Goal: Transaction & Acquisition: Purchase product/service

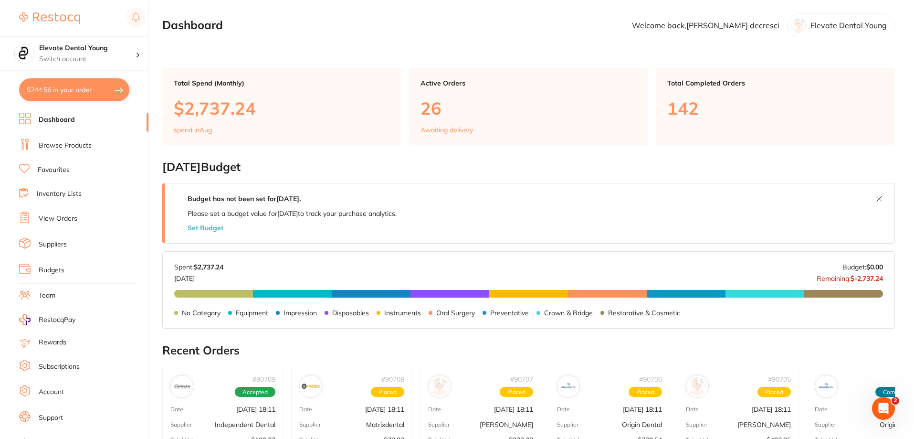
scroll to position [191, 0]
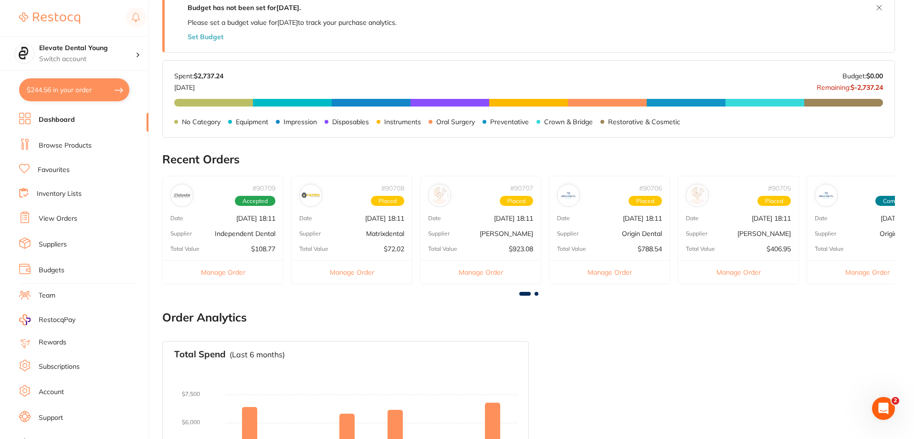
click at [76, 145] on link "Browse Products" at bounding box center [65, 146] width 53 height 10
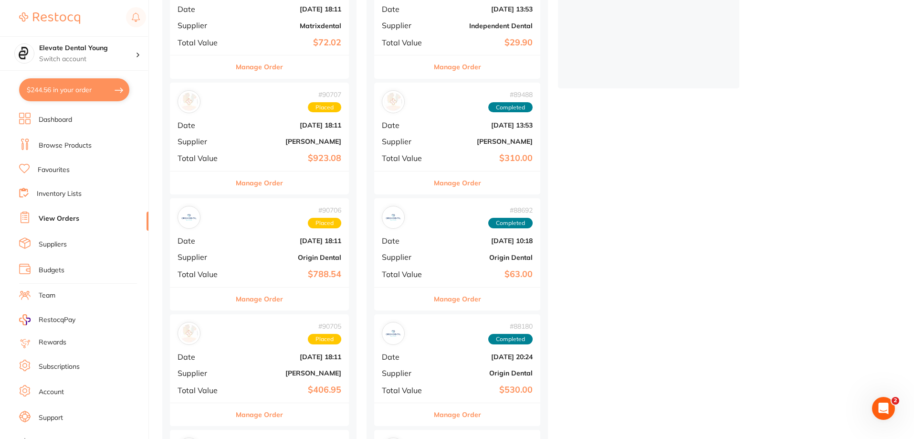
scroll to position [286, 0]
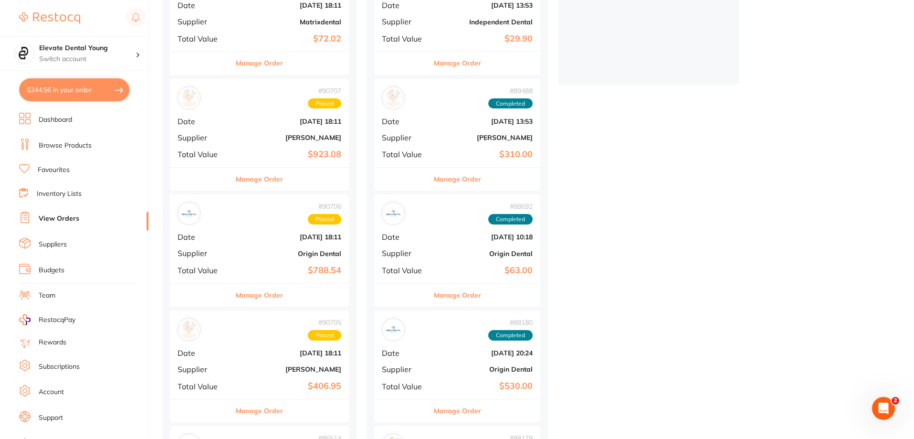
click at [298, 235] on b "[DATE] 18:11" at bounding box center [289, 237] width 104 height 8
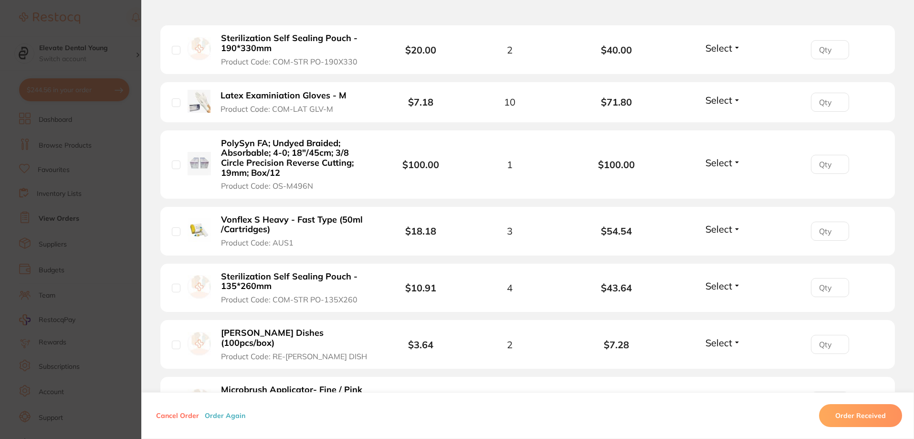
scroll to position [347, 0]
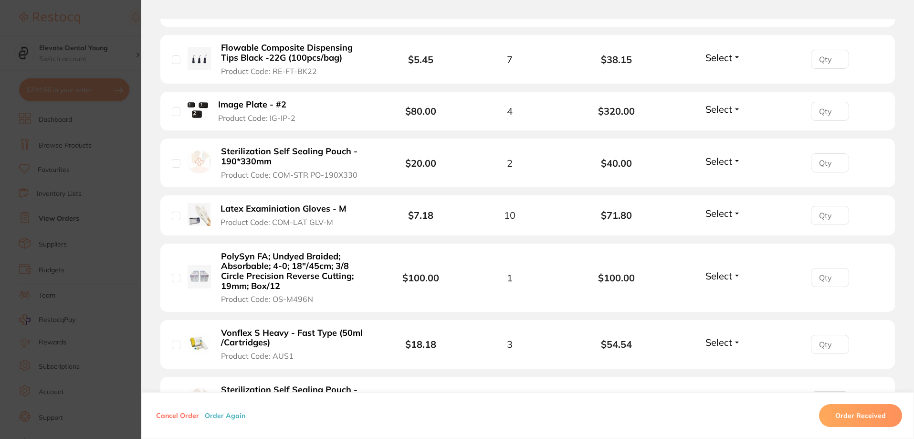
click at [115, 33] on section "Order ID: Restocq- 90706 Order Information Placed Order Order Date [DATE] 18:11…" at bounding box center [457, 219] width 914 height 439
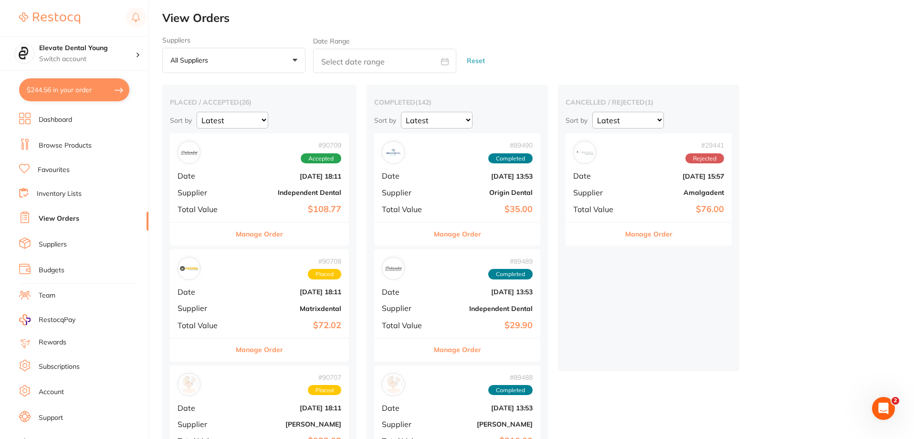
click at [46, 164] on li "Favourites" at bounding box center [83, 170] width 129 height 12
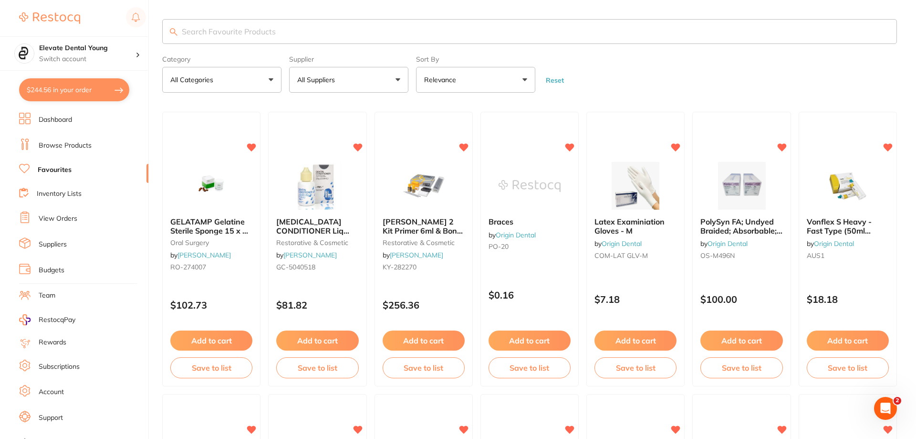
click at [218, 27] on input "search" at bounding box center [529, 31] width 735 height 25
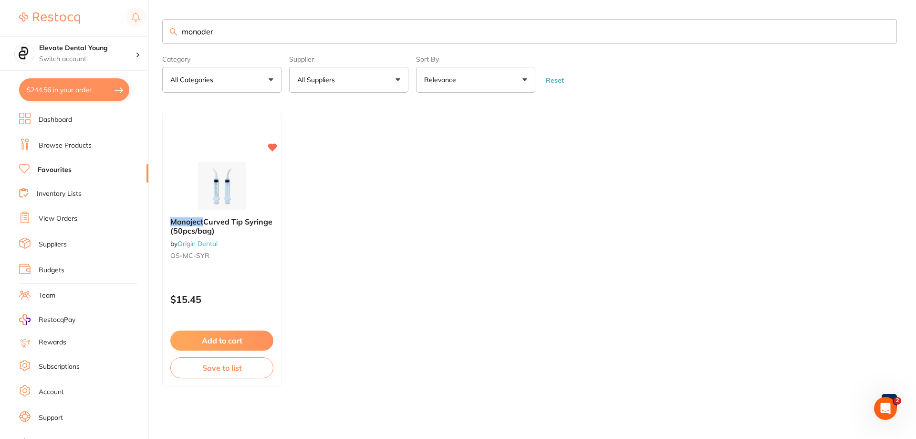
type input "monoder"
click at [64, 143] on link "Browse Products" at bounding box center [65, 146] width 53 height 10
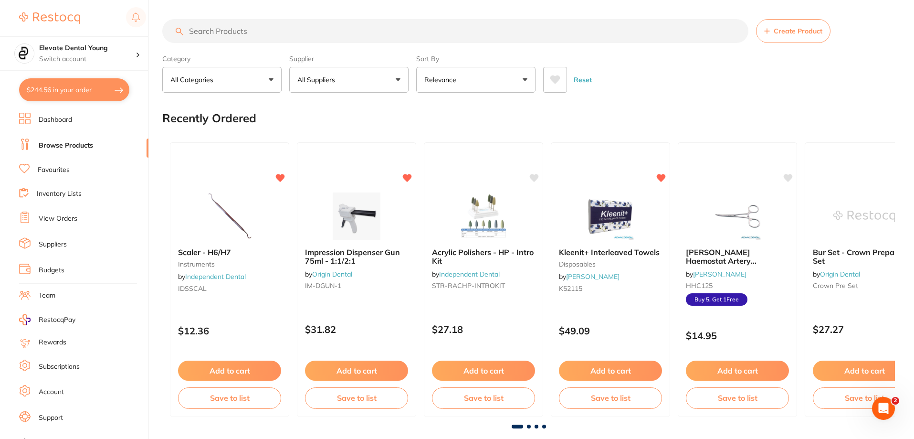
click at [207, 31] on input "search" at bounding box center [455, 31] width 586 height 24
click at [254, 30] on input "search" at bounding box center [455, 31] width 586 height 24
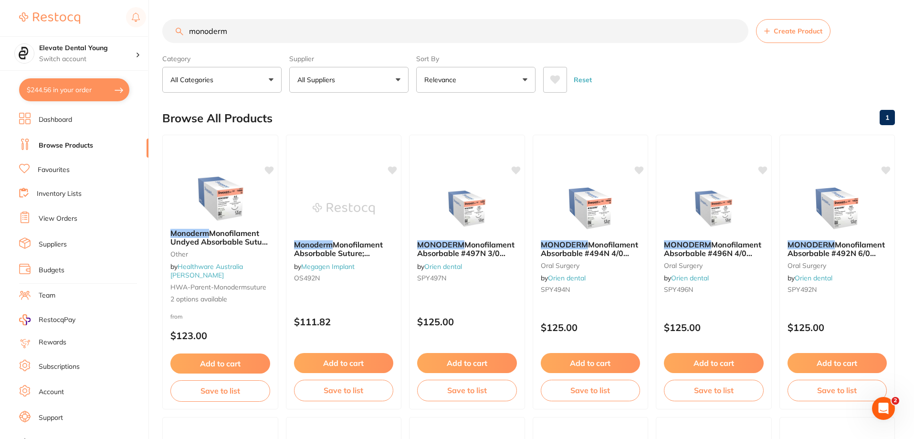
type input "monoderm"
click at [376, 78] on button "All Suppliers" at bounding box center [348, 80] width 119 height 26
type input "origin"
click at [482, 107] on div "Browse All Products 1" at bounding box center [528, 118] width 733 height 32
drag, startPoint x: 282, startPoint y: 33, endPoint x: 0, endPoint y: 17, distance: 282.5
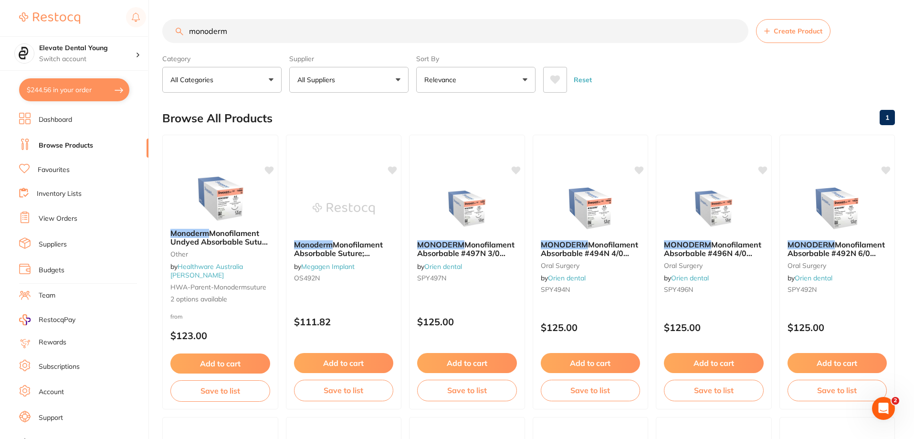
click at [0, 17] on div "$244.56 Elevate Dental Young Switch account Elevate Dental Young Hilltops Denti…" at bounding box center [457, 219] width 914 height 439
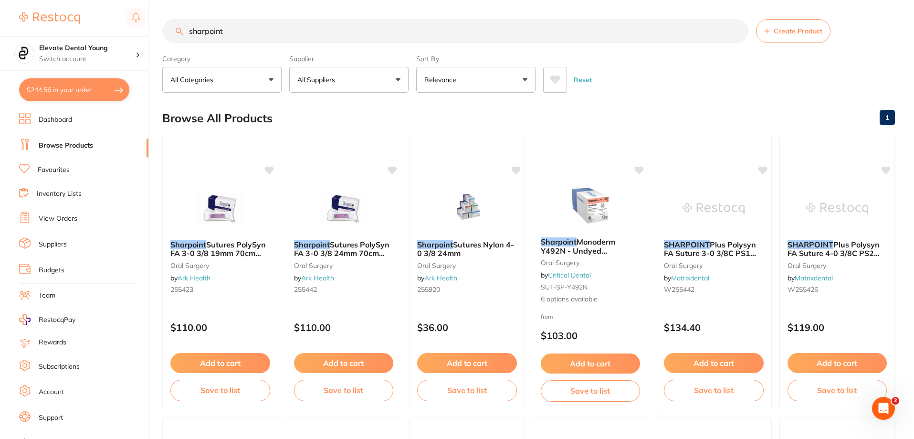
type input "sharpoint"
click at [324, 77] on p "All Suppliers" at bounding box center [318, 80] width 42 height 10
click at [390, 107] on input "origin" at bounding box center [348, 108] width 119 height 24
drag, startPoint x: 361, startPoint y: 111, endPoint x: 148, endPoint y: 108, distance: 212.4
click at [148, 108] on div "$244.56 Elevate Dental Young Switch account Elevate Dental Young Hilltops Denti…" at bounding box center [457, 219] width 914 height 439
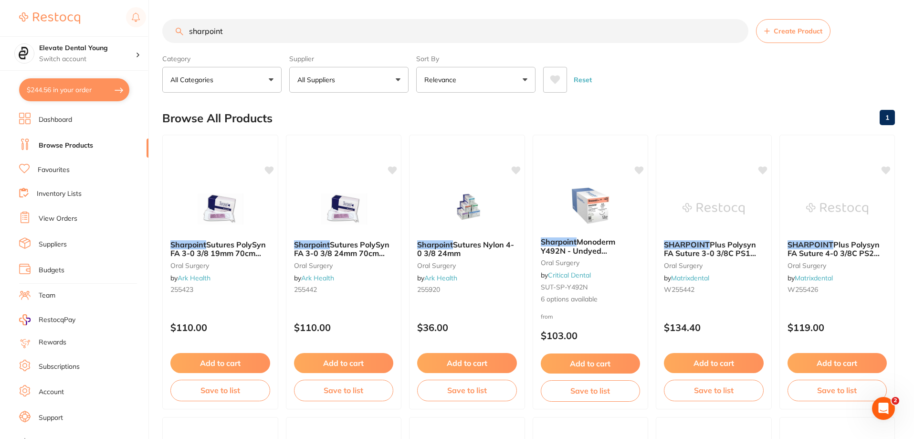
click at [344, 75] on button "All Suppliers" at bounding box center [348, 80] width 119 height 26
type input "o"
type input "ori"
click at [657, 107] on div "Browse All Products 1" at bounding box center [528, 118] width 733 height 32
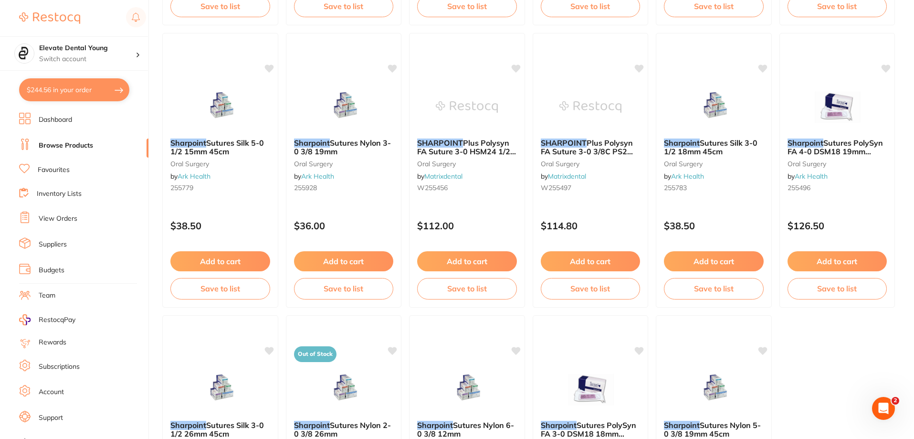
scroll to position [1002, 0]
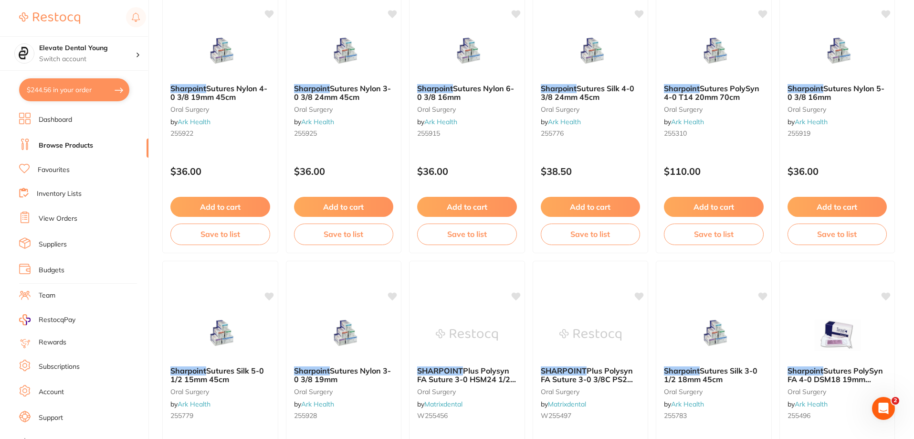
click at [51, 174] on link "Favourites" at bounding box center [54, 170] width 32 height 10
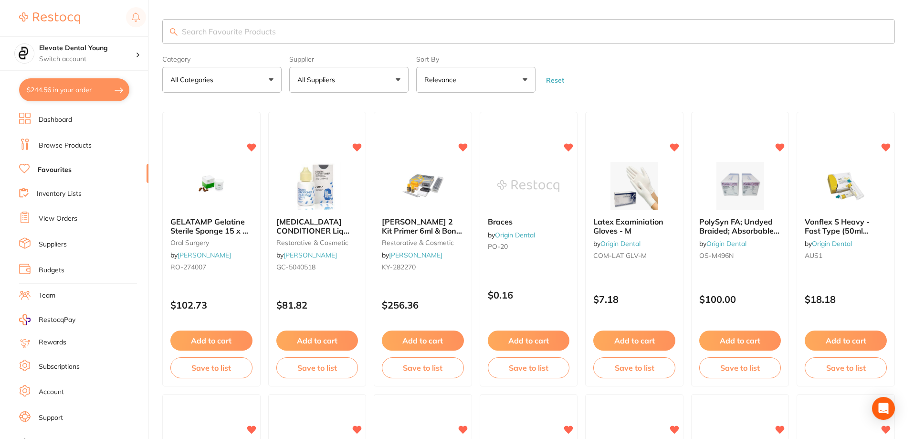
click at [249, 39] on input "search" at bounding box center [528, 31] width 733 height 25
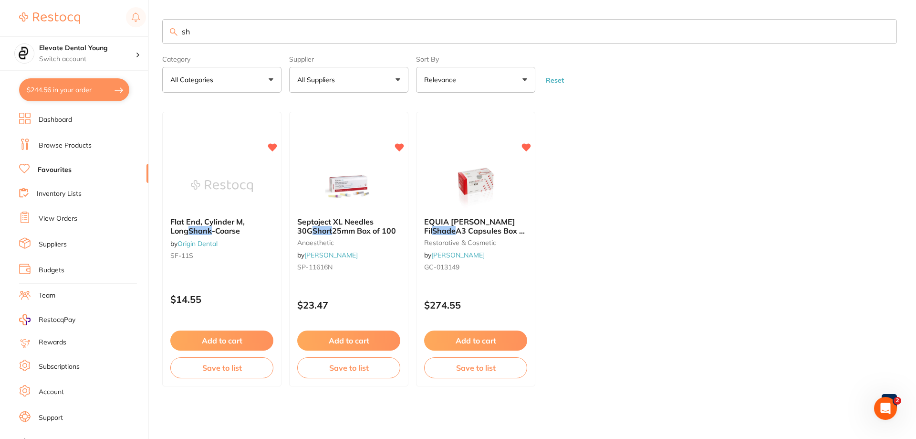
type input "s"
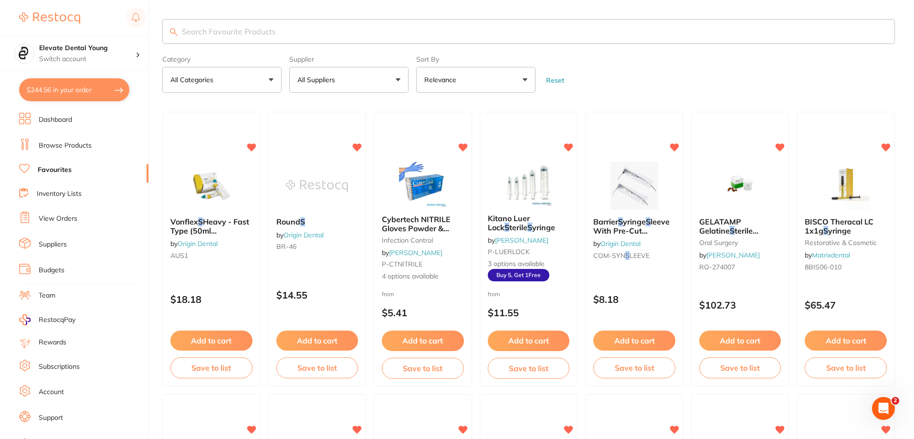
click at [65, 143] on link "Browse Products" at bounding box center [65, 146] width 53 height 10
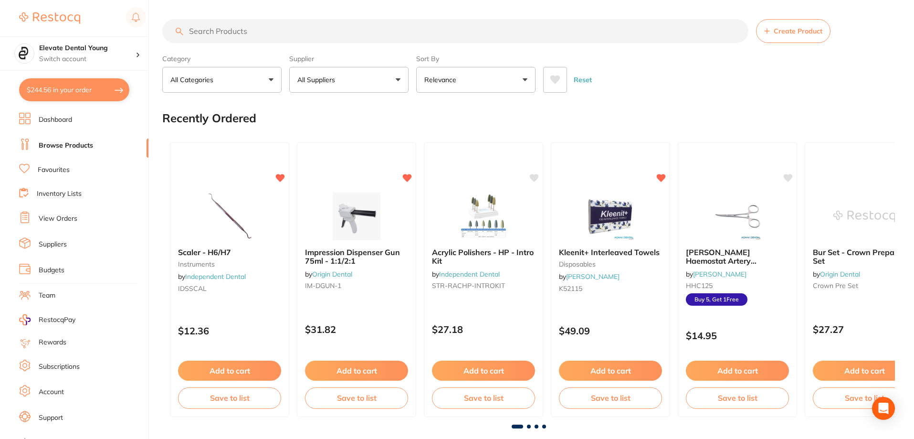
click at [252, 24] on input "search" at bounding box center [455, 31] width 586 height 24
type input "sutures"
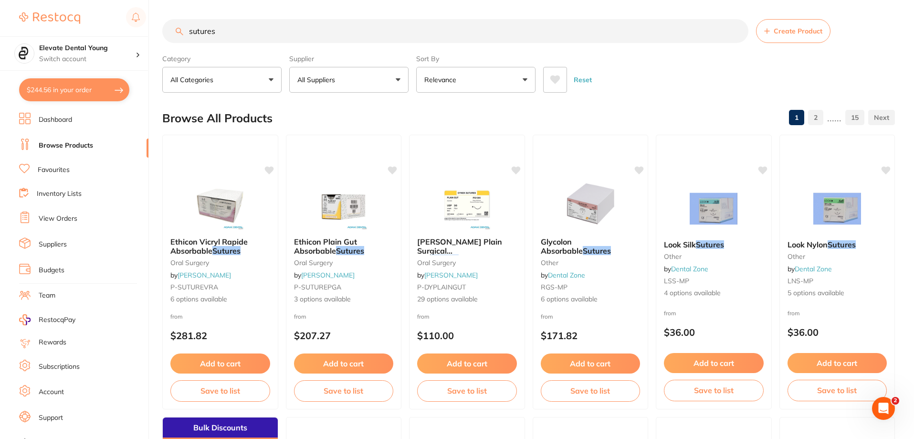
click at [332, 78] on p "All Suppliers" at bounding box center [318, 80] width 42 height 10
type input "origi"
click at [383, 168] on li "Origin Dental" at bounding box center [349, 162] width 112 height 27
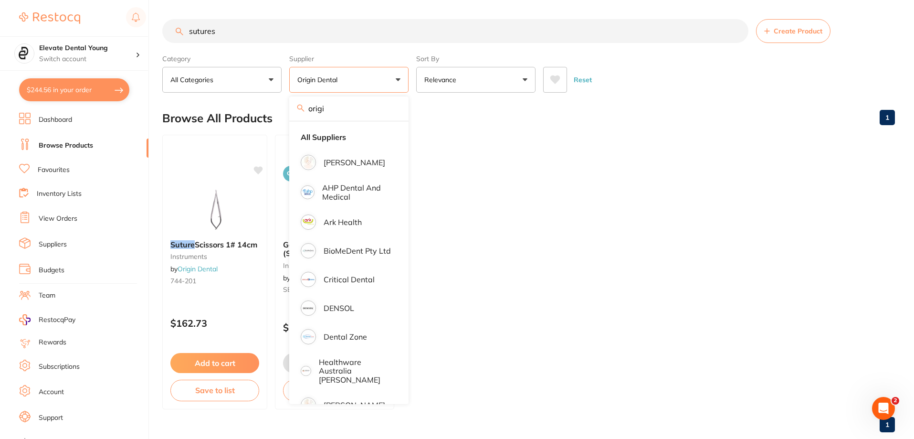
click at [654, 86] on div "Reset" at bounding box center [715, 75] width 344 height 33
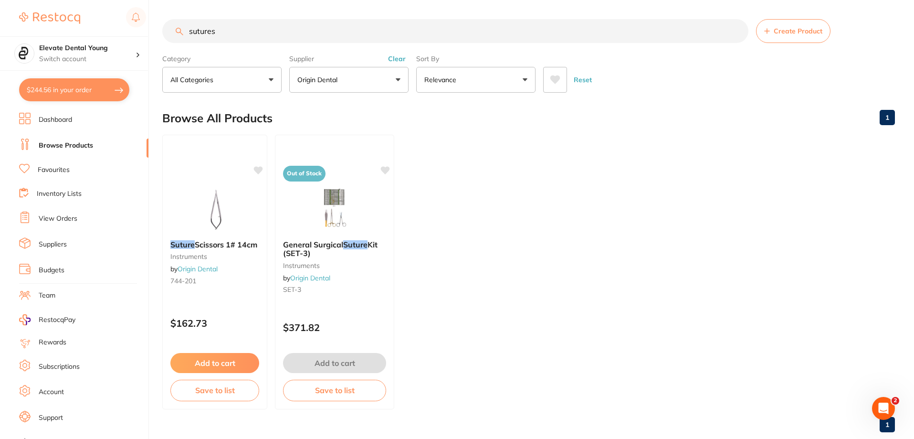
click at [247, 32] on input "sutures" at bounding box center [455, 31] width 586 height 24
type input "s"
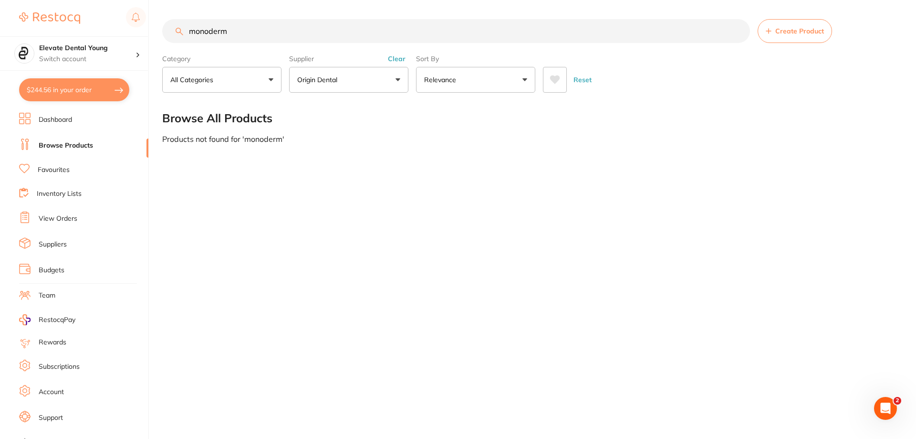
type input "monoderm"
click at [391, 60] on button "Clear" at bounding box center [396, 58] width 23 height 9
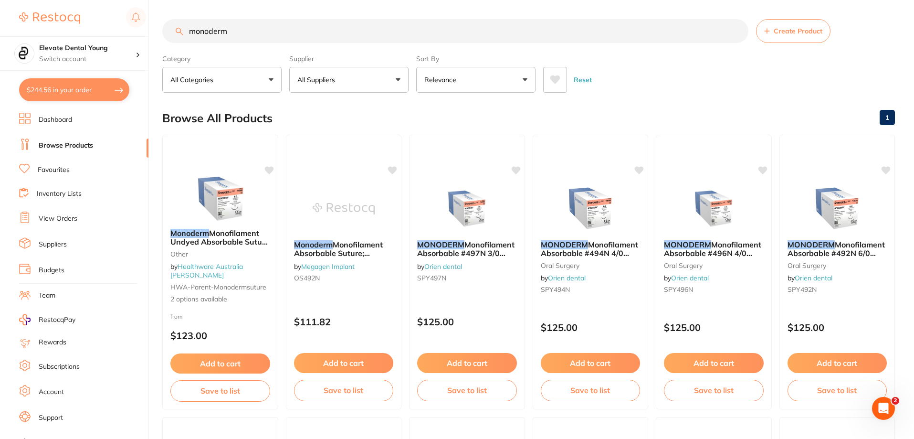
drag, startPoint x: 246, startPoint y: 31, endPoint x: 0, endPoint y: -19, distance: 250.8
click at [0, 0] on html "$244.56 Elevate Dental Young Switch account Elevate Dental Young Hilltops Denti…" at bounding box center [457, 219] width 914 height 439
type input "sharpoint"
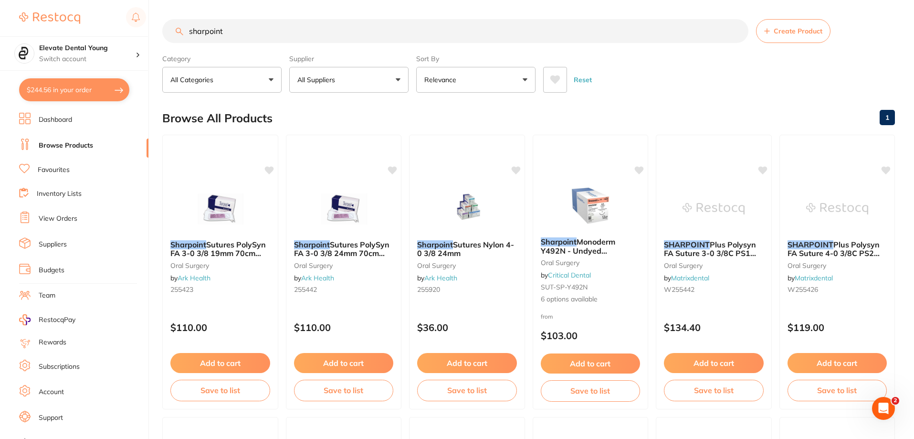
click at [344, 82] on button "All Suppliers" at bounding box center [348, 80] width 119 height 26
drag, startPoint x: 275, startPoint y: 31, endPoint x: 0, endPoint y: 32, distance: 274.9
click at [0, 19] on div "$244.56 Elevate Dental Young Switch account Elevate Dental Young Hilltops Denti…" at bounding box center [457, 219] width 914 height 439
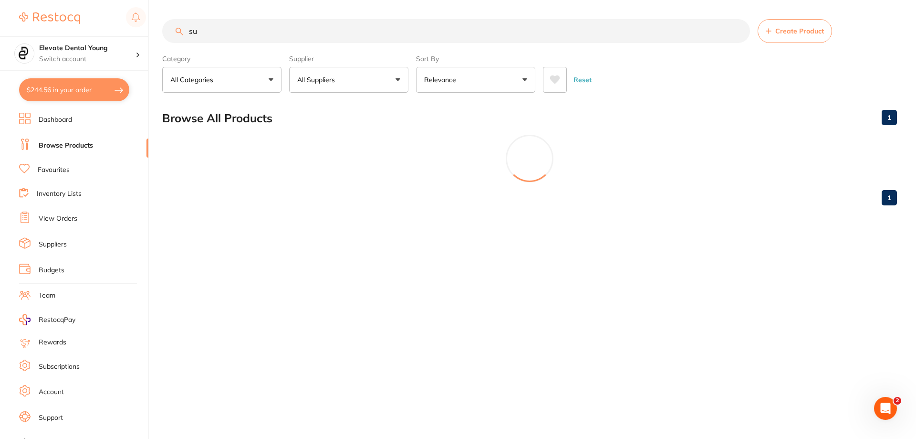
type input "s"
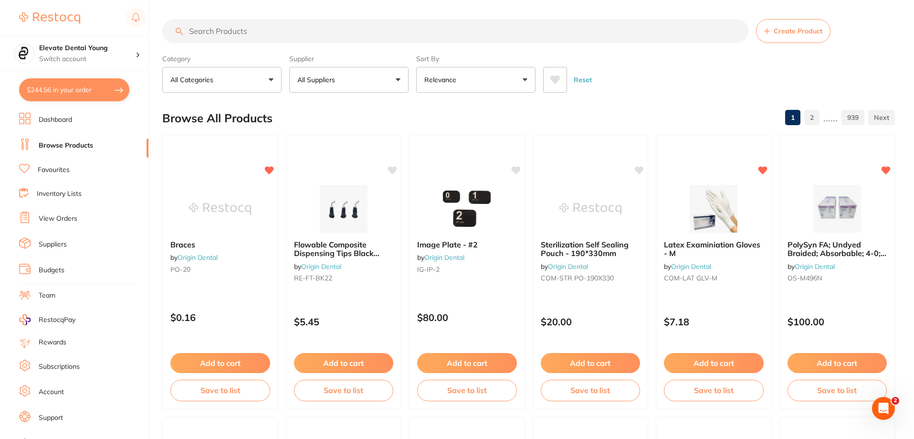
click at [49, 85] on button "$244.56 in your order" at bounding box center [74, 89] width 110 height 23
checkbox input "true"
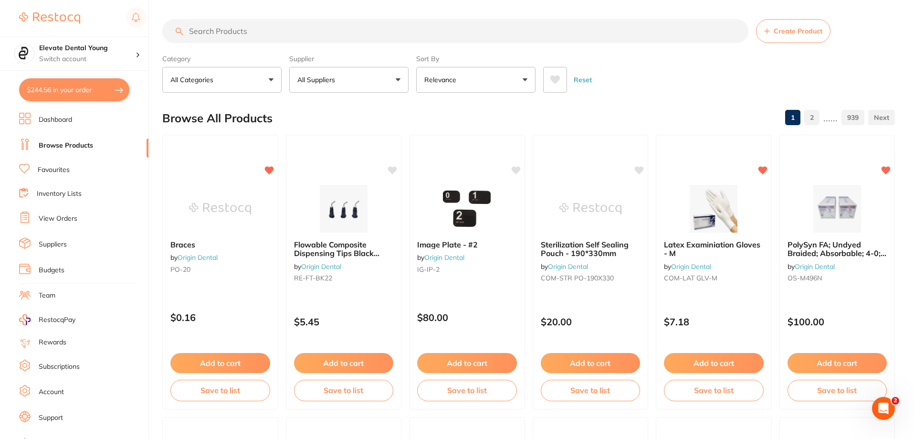
checkbox input "true"
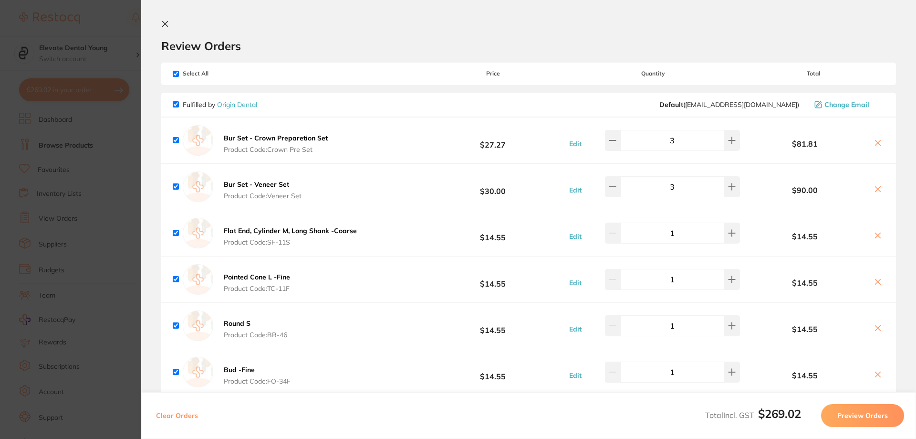
drag, startPoint x: 170, startPoint y: 26, endPoint x: 164, endPoint y: 28, distance: 5.9
click at [168, 26] on button at bounding box center [166, 24] width 11 height 9
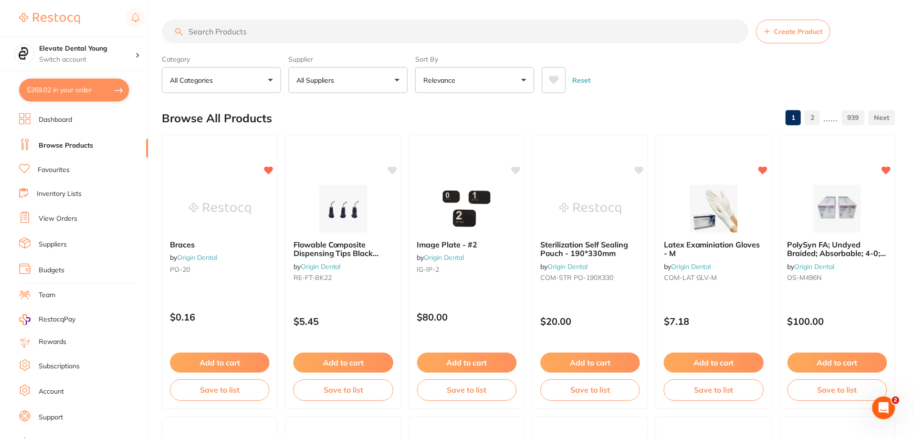
scroll to position [1, 0]
